Goal: Task Accomplishment & Management: Check status

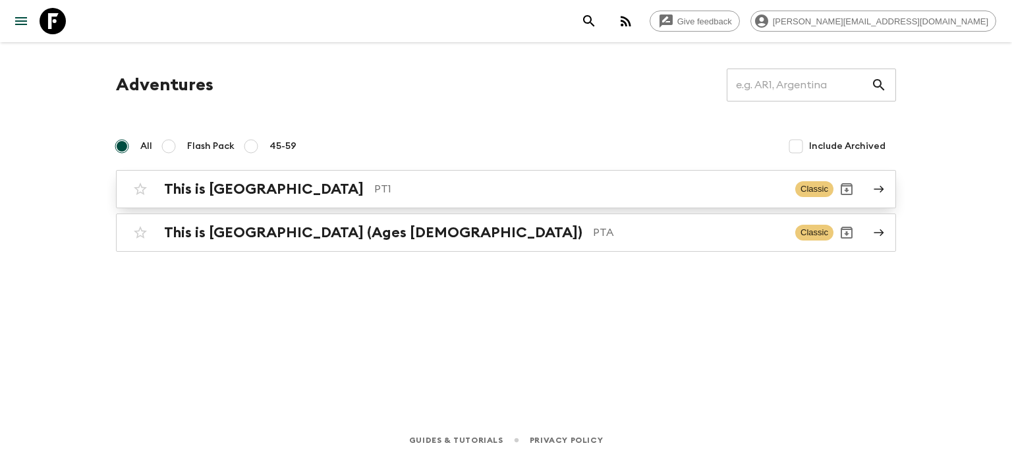
click at [426, 200] on div "This is Portugal PT1 Classic" at bounding box center [480, 189] width 706 height 26
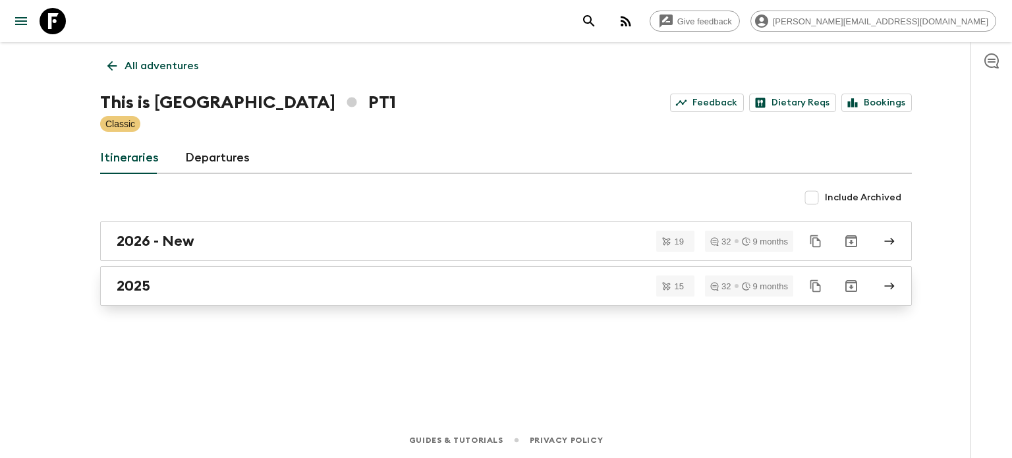
click at [371, 296] on link "2025" at bounding box center [506, 286] width 812 height 40
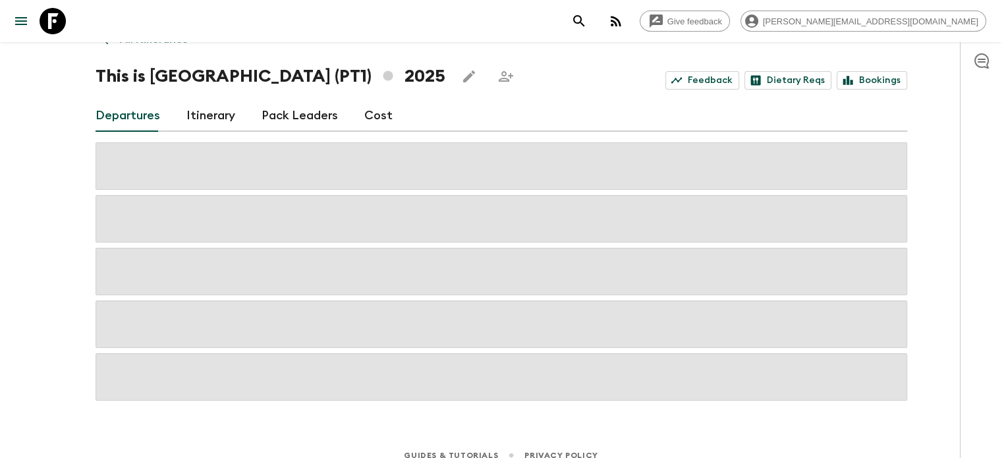
scroll to position [42, 0]
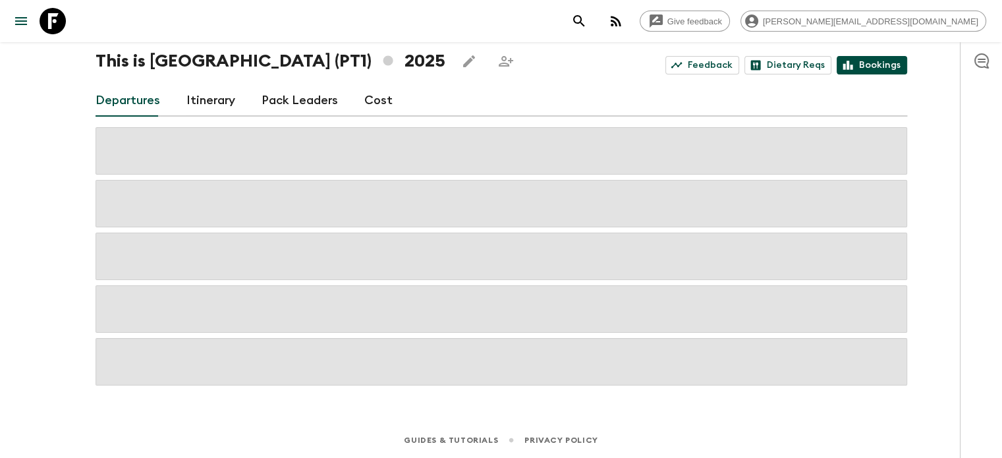
click at [901, 73] on link "Bookings" at bounding box center [872, 65] width 70 height 18
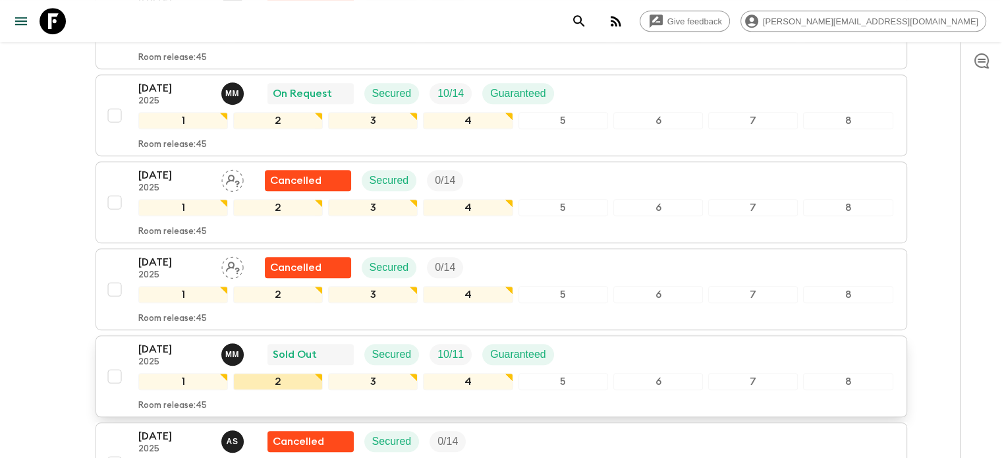
scroll to position [832, 0]
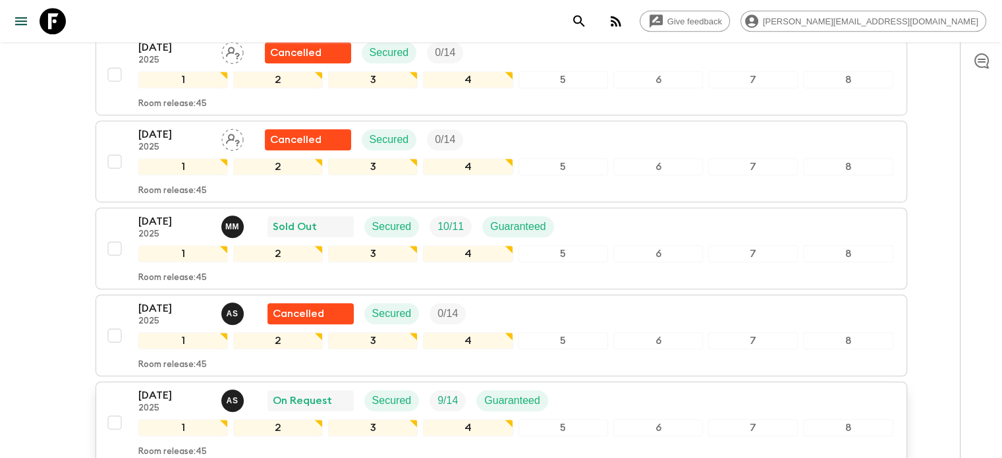
click at [661, 399] on div "[DATE] 2025 A S On Request Secured 9 / 14 Guaranteed" at bounding box center [515, 400] width 755 height 26
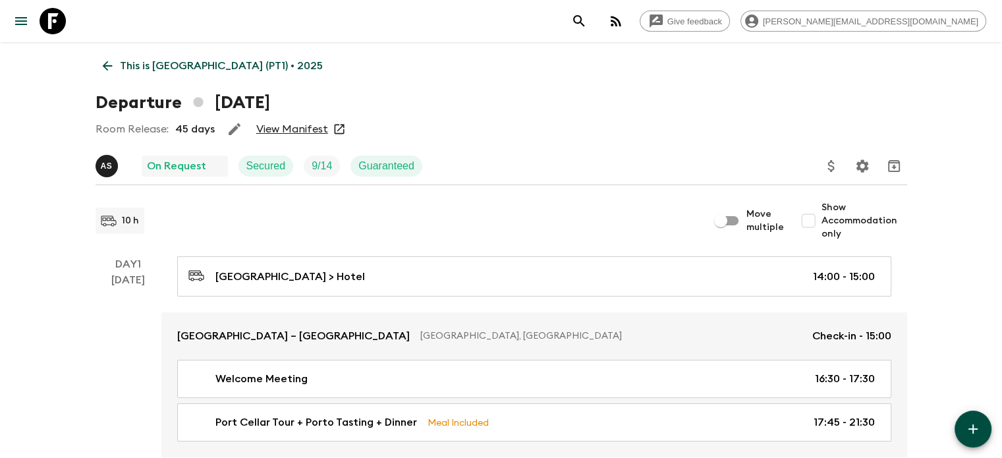
click at [292, 130] on link "View Manifest" at bounding box center [292, 129] width 72 height 13
